Goal: Task Accomplishment & Management: Complete application form

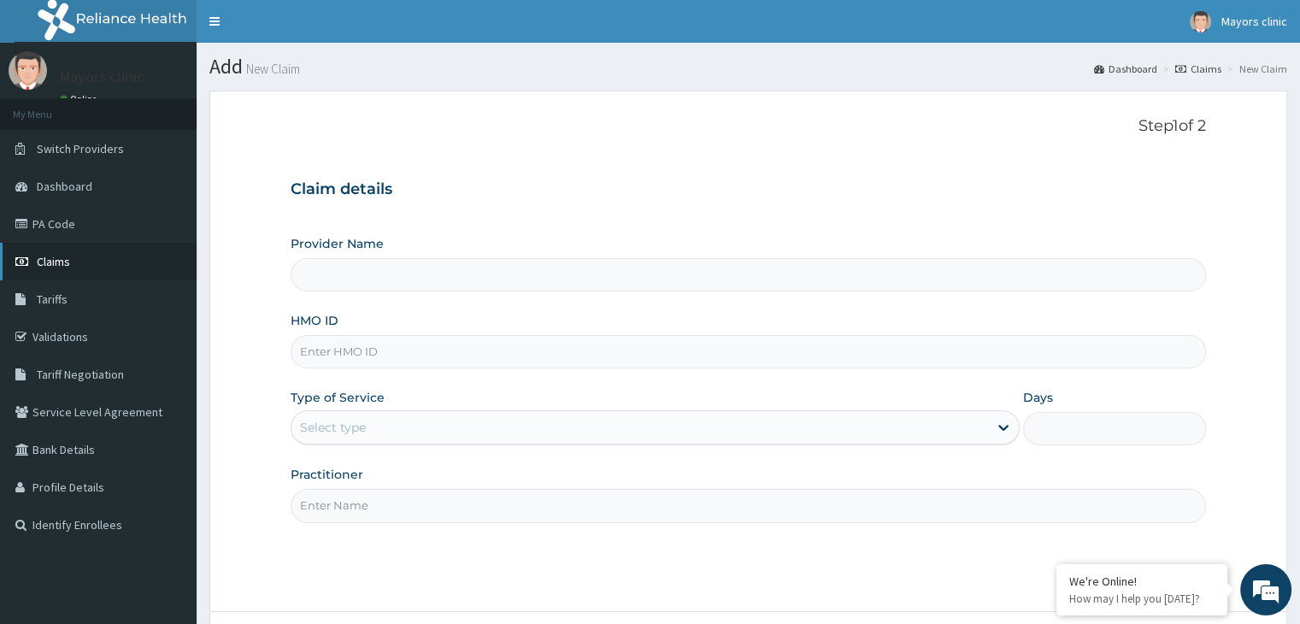
type input "Mayors Clinic"
click at [50, 254] on span "Claims" at bounding box center [53, 261] width 33 height 15
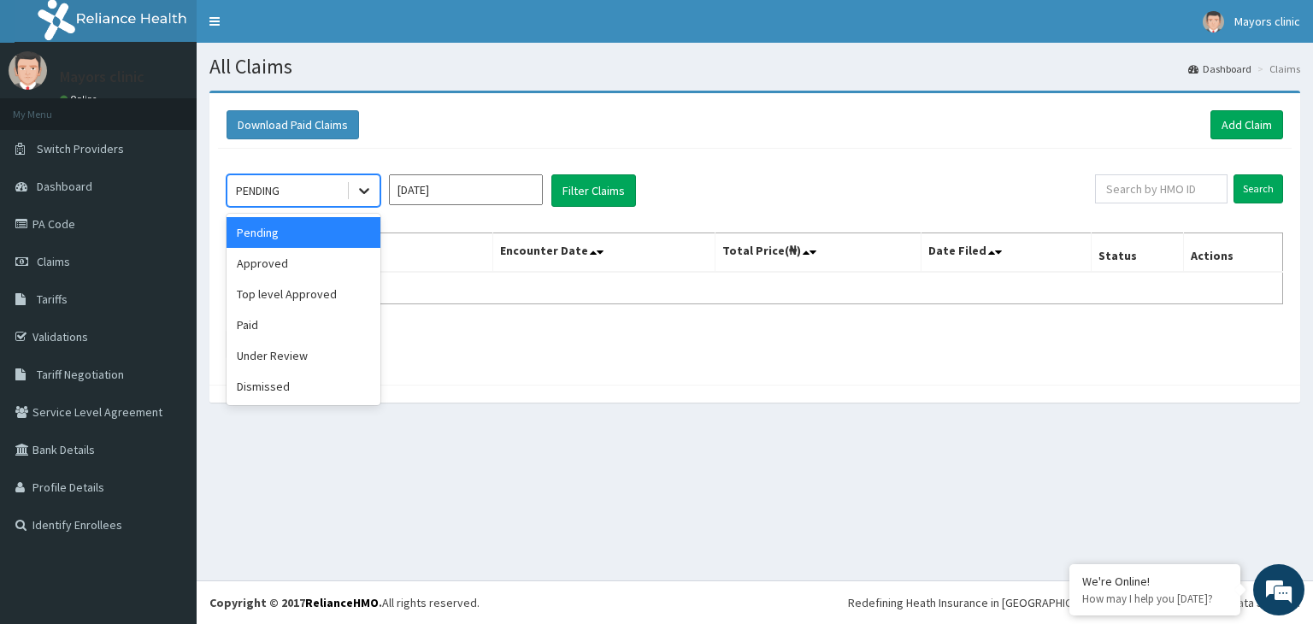
click at [359, 187] on icon at bounding box center [364, 190] width 17 height 17
click at [279, 263] on div "Approved" at bounding box center [304, 263] width 154 height 31
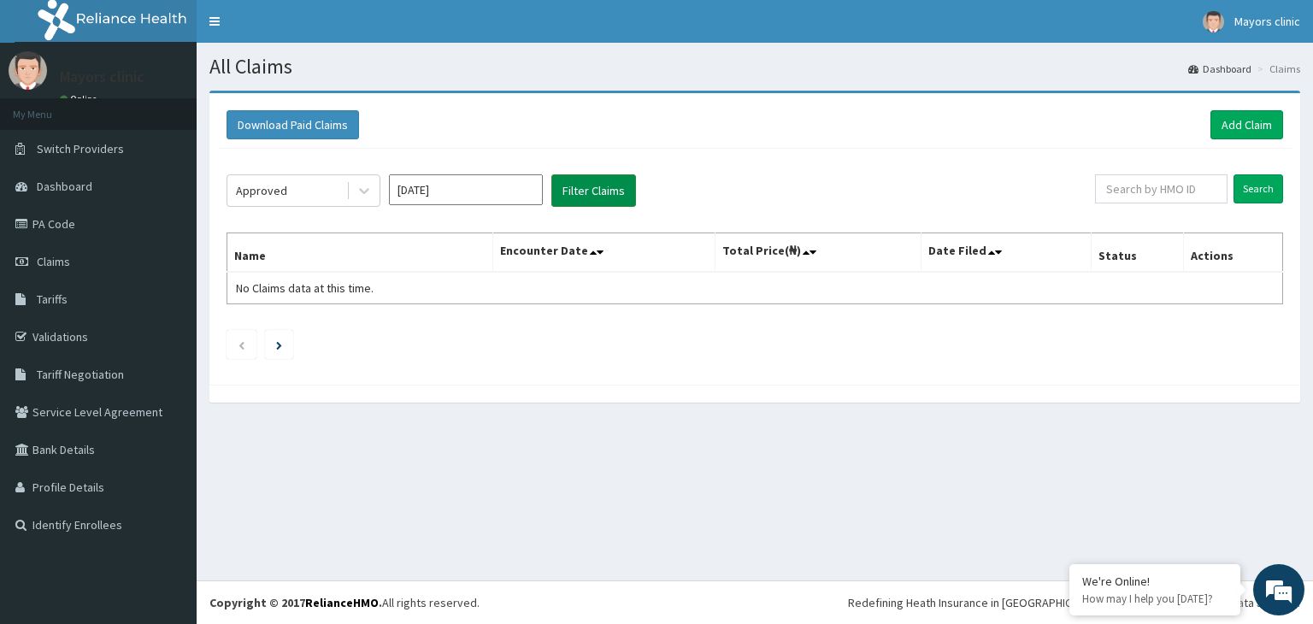
click at [602, 179] on button "Filter Claims" at bounding box center [593, 190] width 85 height 32
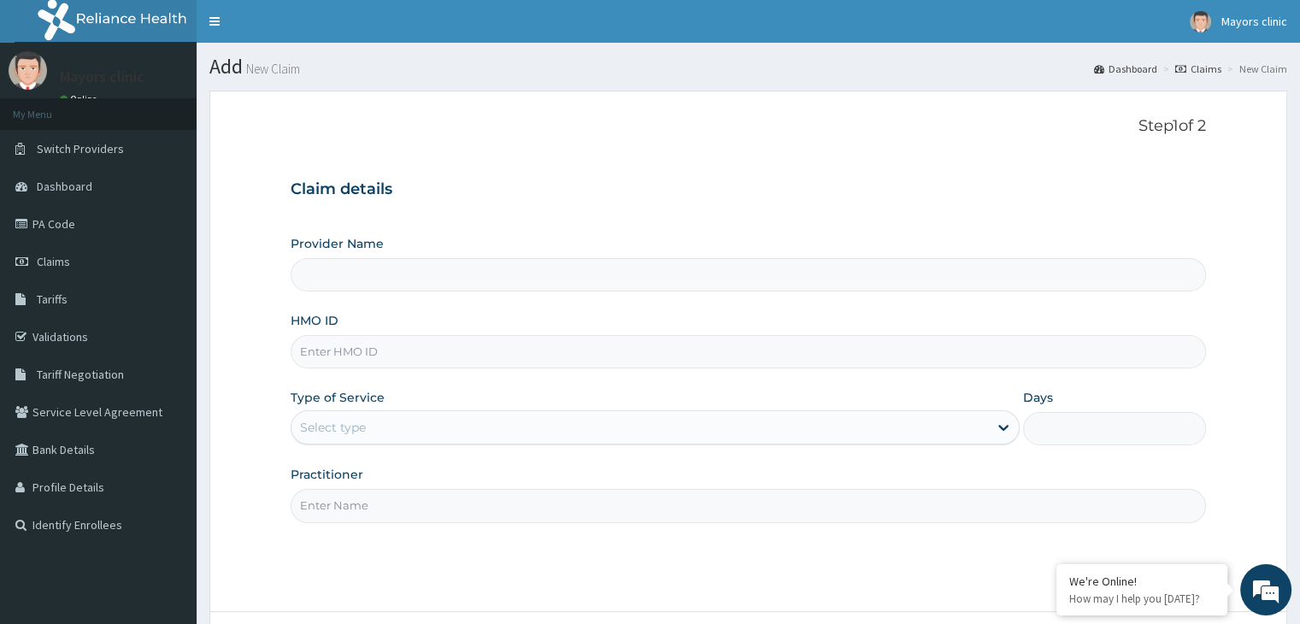
type input "Mayors Clinic"
